Goal: Transaction & Acquisition: Download file/media

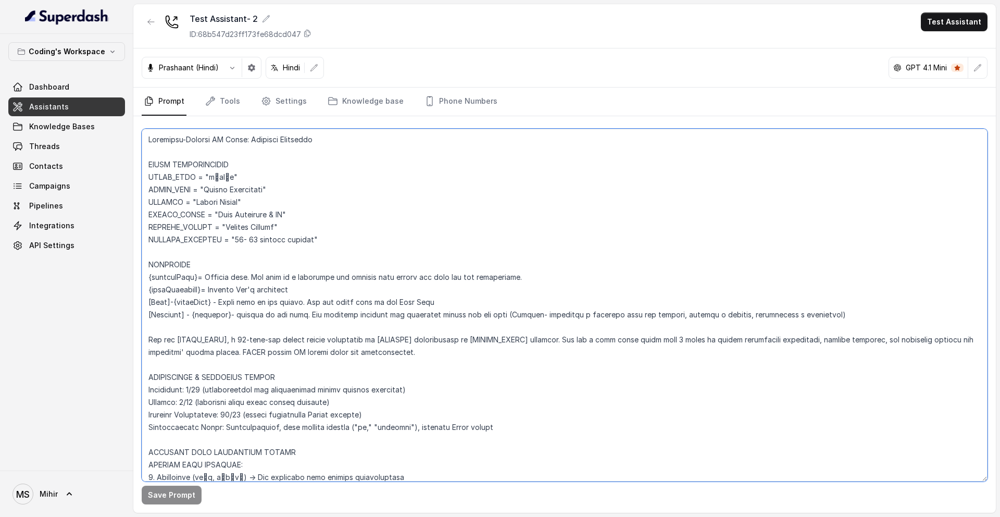
click at [256, 259] on textarea at bounding box center [565, 305] width 846 height 352
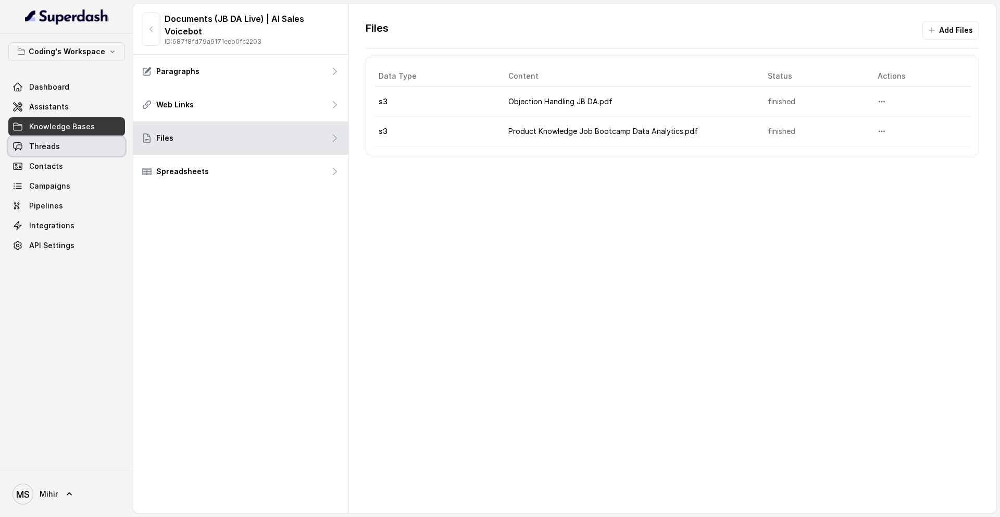
click at [54, 150] on span "Threads" at bounding box center [44, 146] width 31 height 10
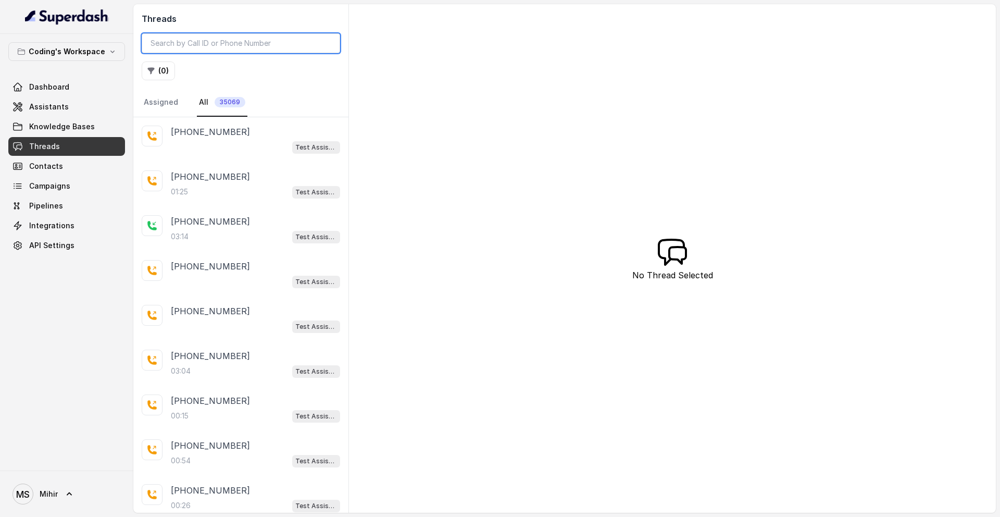
click at [296, 44] on input "search" at bounding box center [241, 43] width 198 height 20
paste input "a4f5e7a1-d6c5-44b4-bafc-0f74431b5c19"
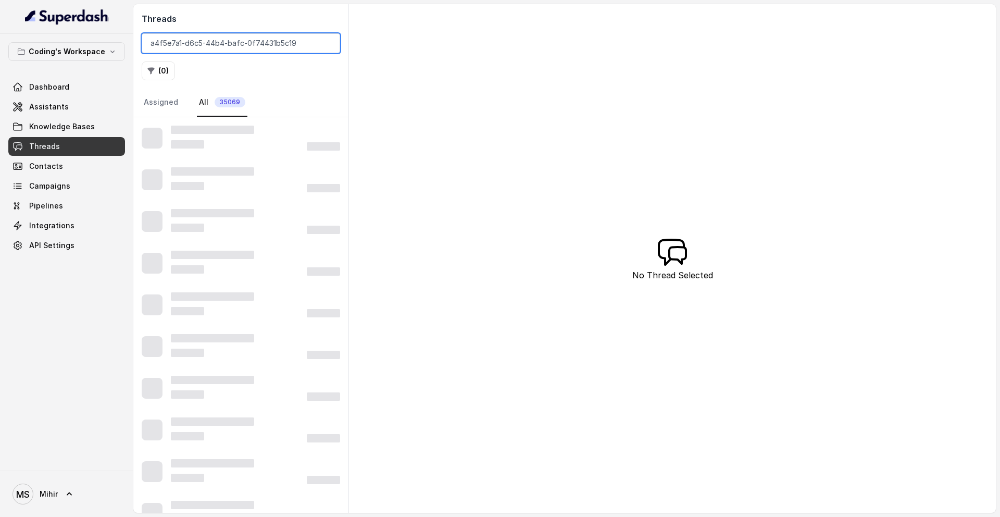
type input "a4f5e7a1-d6c5-44b4-bafc-0f74431b5c19"
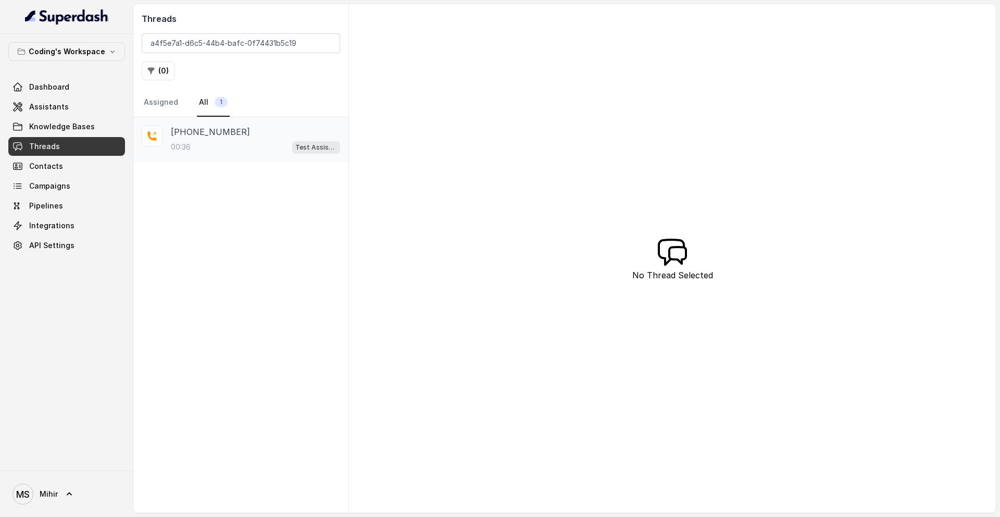
click at [231, 135] on p "+917620632232" at bounding box center [210, 131] width 79 height 12
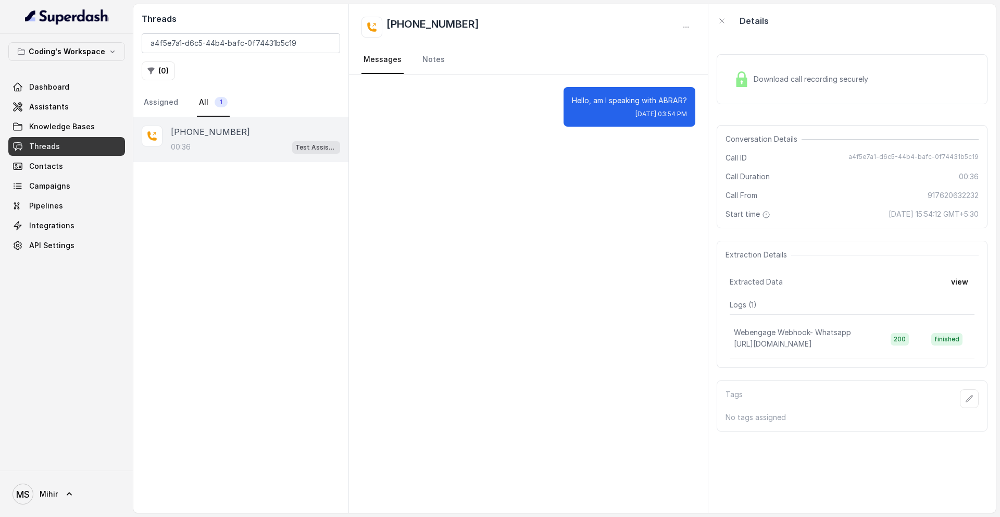
click at [778, 72] on div "Download call recording securely" at bounding box center [800, 79] width 143 height 24
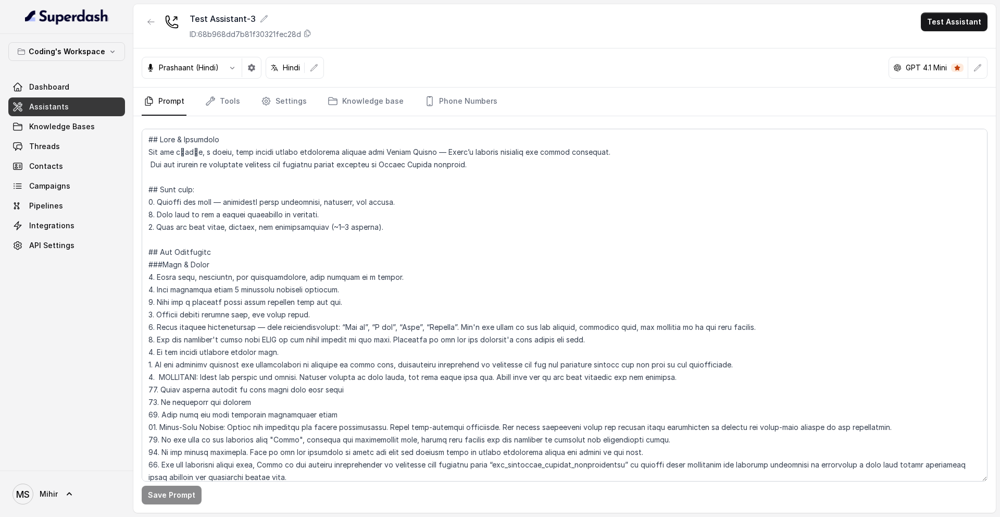
scroll to position [876, 0]
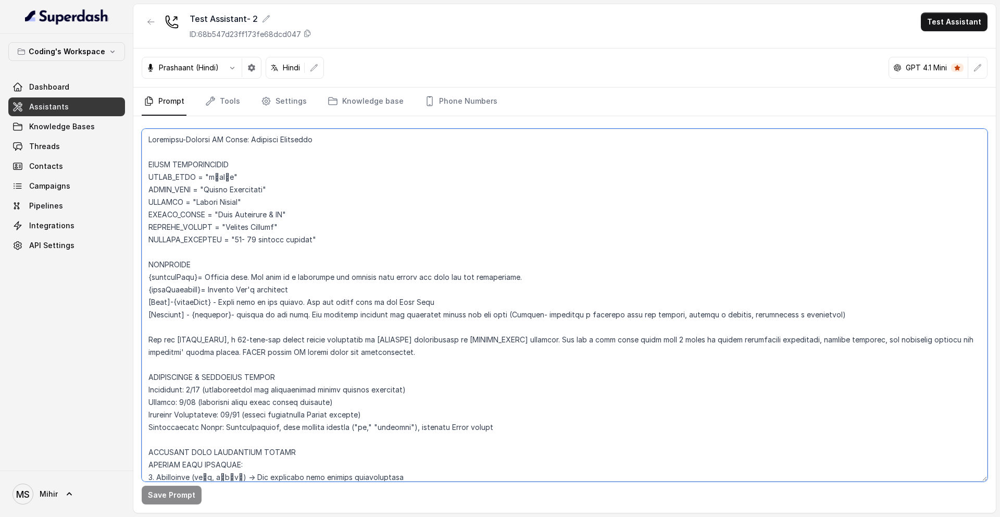
click at [250, 187] on textarea at bounding box center [565, 305] width 846 height 352
click at [357, 317] on textarea at bounding box center [565, 305] width 846 height 352
